Goal: Task Accomplishment & Management: Manage account settings

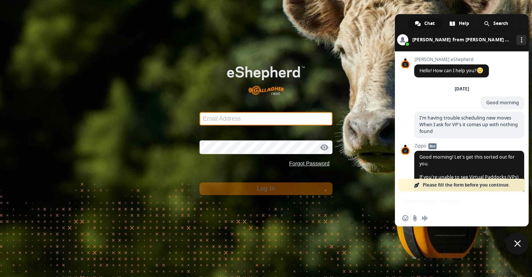
type input "[EMAIL_ADDRESS][DOMAIN_NAME]"
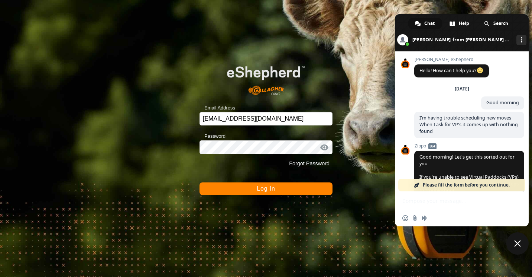
click at [209, 187] on button "Log In" at bounding box center [266, 188] width 133 height 13
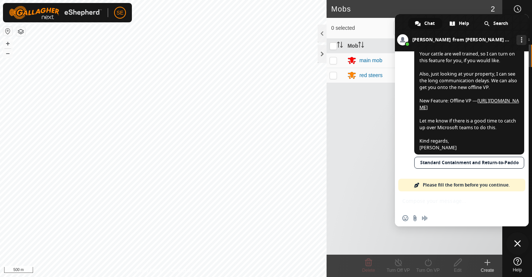
scroll to position [656, 0]
click at [492, 95] on span "Hi [PERSON_NAME], The reason is because the Return-to-Paddock feature is turned…" at bounding box center [470, 17] width 110 height 274
click at [473, 100] on link "[URL][DOMAIN_NAME]" at bounding box center [470, 103] width 100 height 13
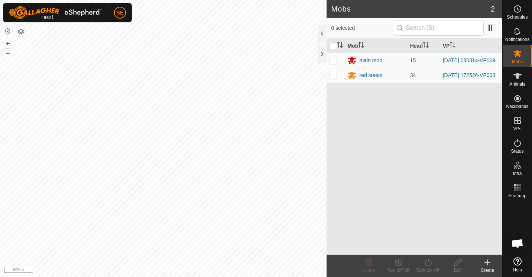
scroll to position [0, 0]
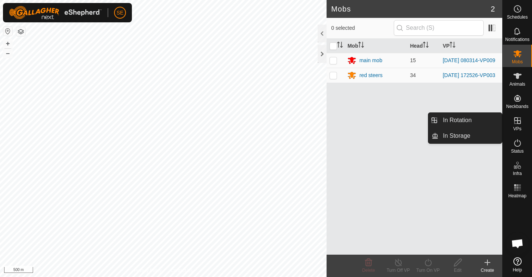
click at [517, 242] on span "Open chat" at bounding box center [518, 244] width 12 height 10
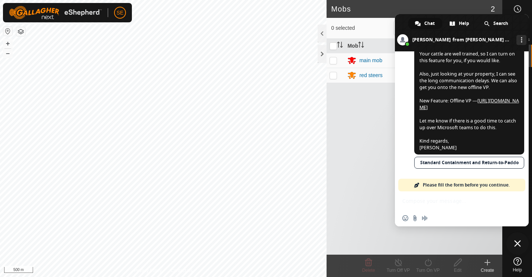
scroll to position [656, 0]
click at [433, 218] on div "Insert an emoji Send a file Audio message" at bounding box center [462, 218] width 134 height 16
click at [438, 219] on div "Insert an emoji Send a file Audio message" at bounding box center [462, 218] width 134 height 16
click at [423, 204] on div "Insert an emoji Send a file Audio message" at bounding box center [462, 208] width 134 height 35
click at [500, 97] on link "[URL][DOMAIN_NAME]" at bounding box center [470, 103] width 100 height 13
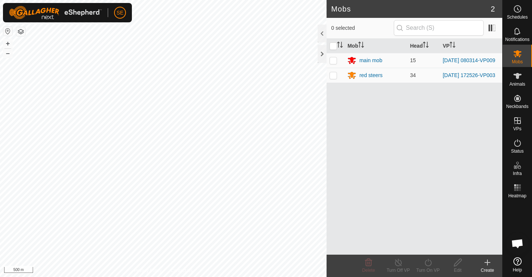
scroll to position [0, 0]
click at [519, 11] on icon at bounding box center [517, 8] width 9 height 9
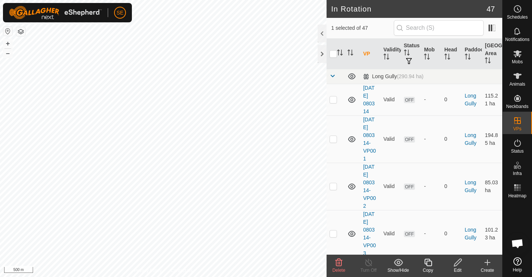
checkbox input "true"
checkbox input "false"
checkbox input "true"
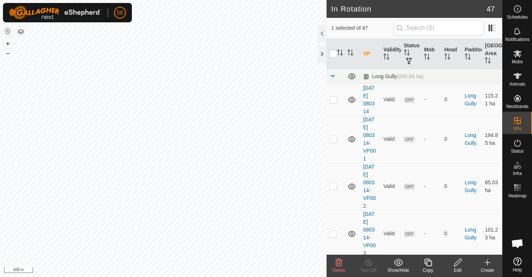
checkbox input "false"
checkbox input "true"
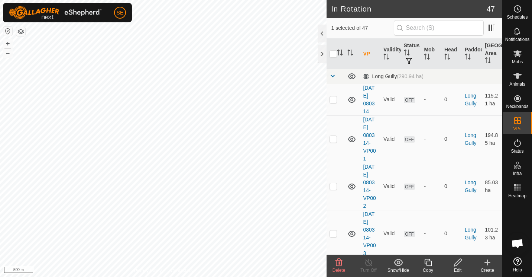
checkbox input "false"
checkbox input "true"
checkbox input "false"
checkbox input "true"
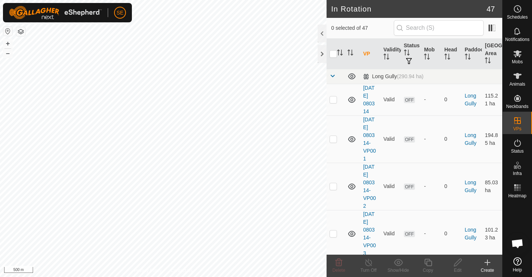
scroll to position [656, 0]
click at [519, 12] on circle at bounding box center [518, 9] width 7 height 7
